Goal: Task Accomplishment & Management: Manage account settings

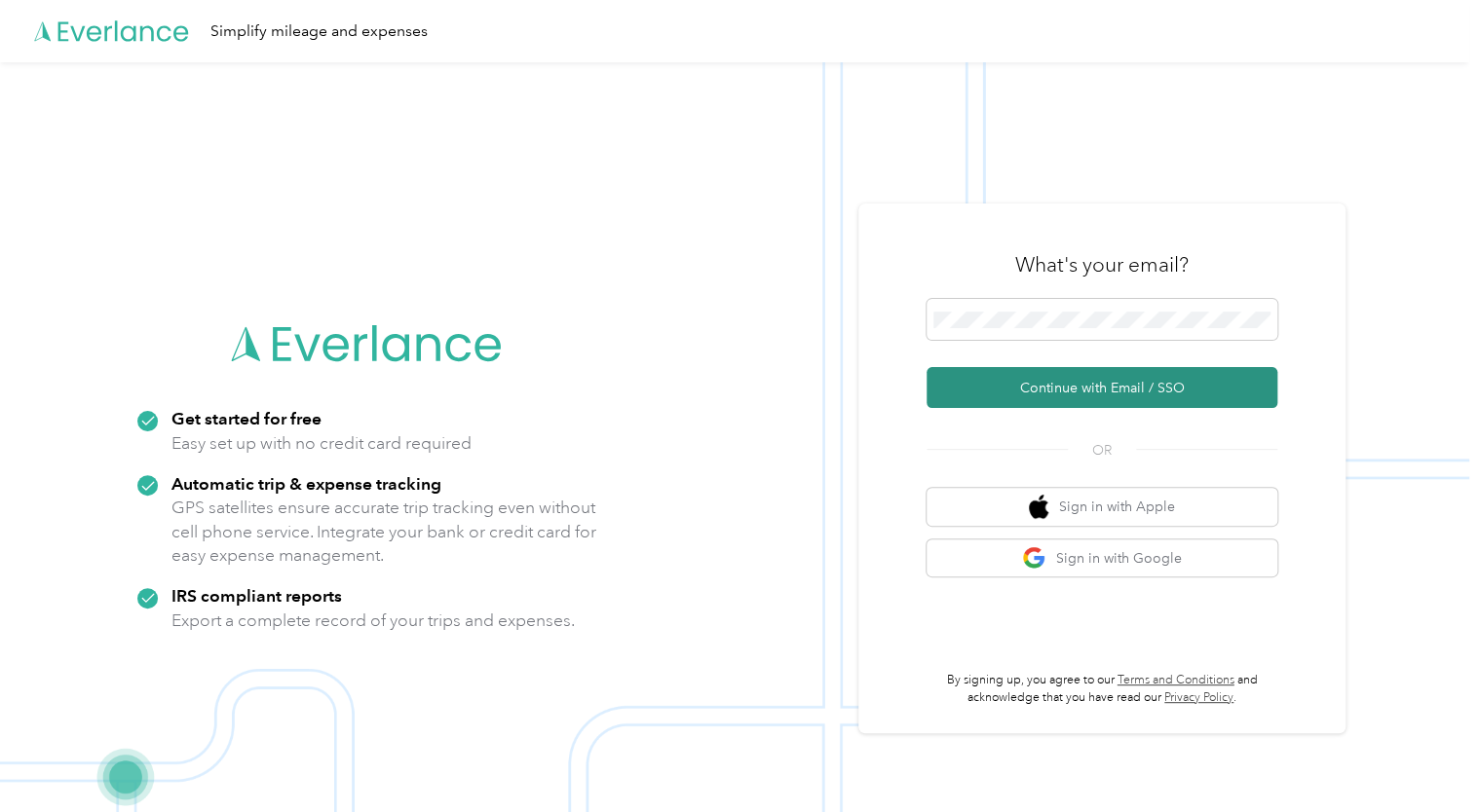
click at [1061, 390] on button "Continue with Email / SSO" at bounding box center [1102, 388] width 351 height 41
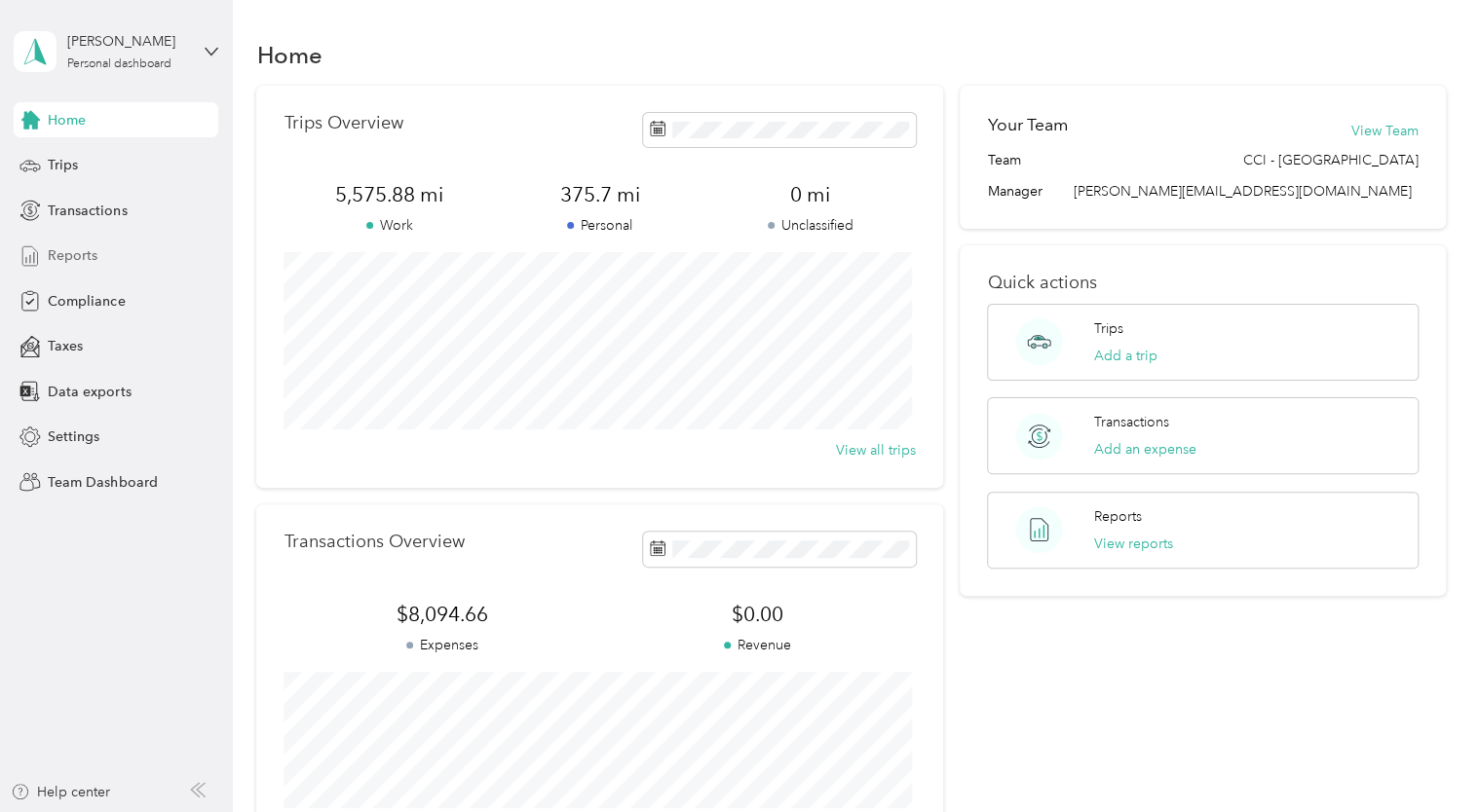
click at [75, 251] on span "Reports" at bounding box center [72, 255] width 50 height 20
